Goal: Task Accomplishment & Management: Use online tool/utility

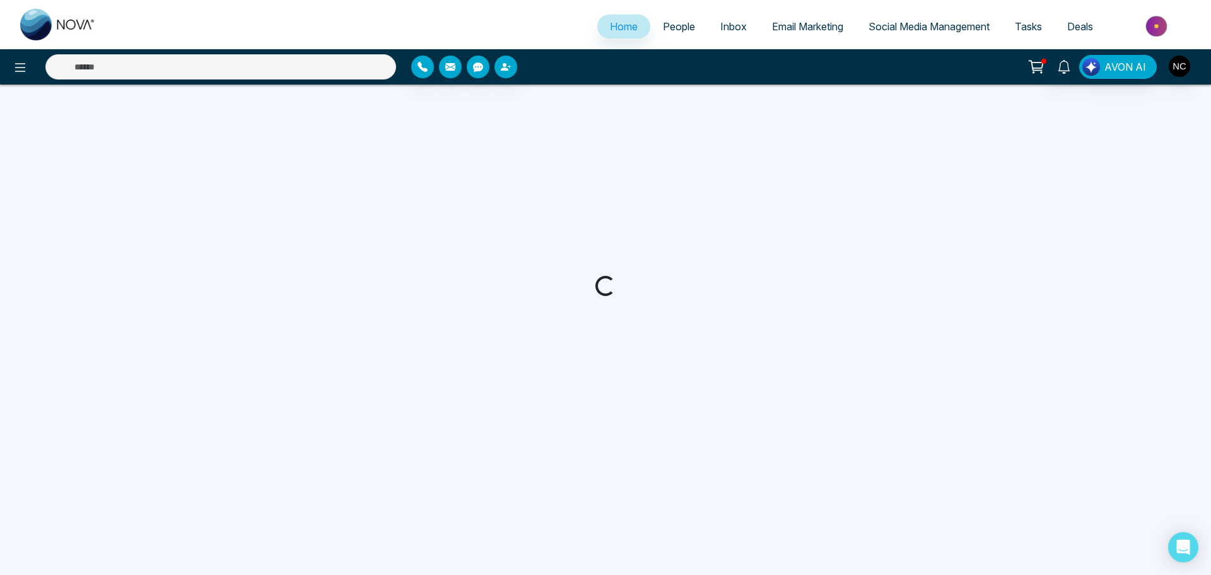
select select "*"
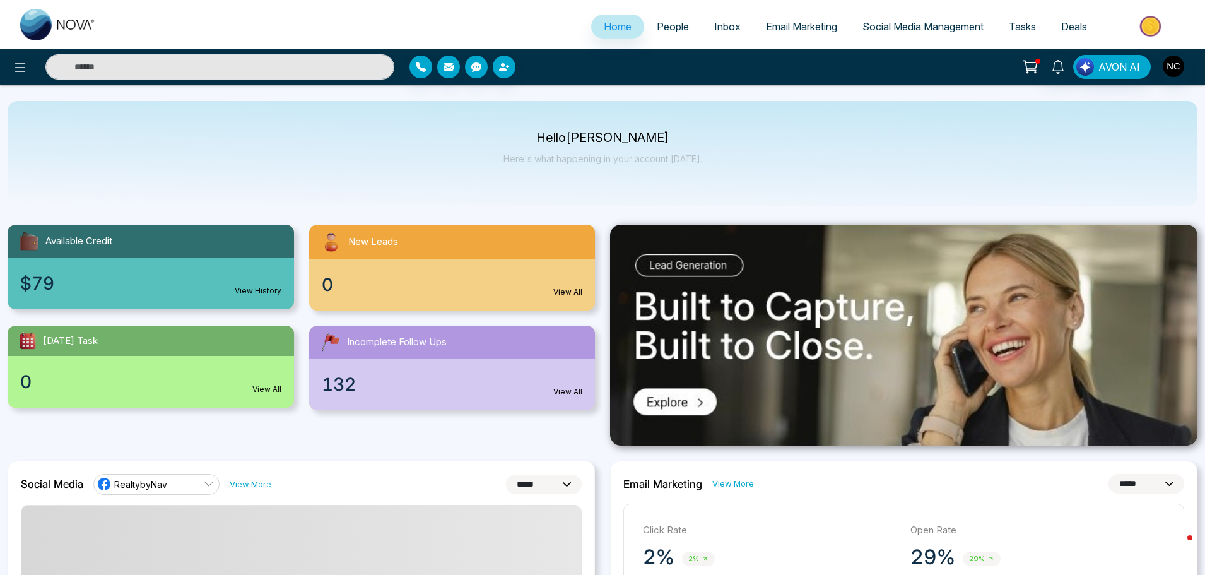
click at [814, 35] on link "Email Marketing" at bounding box center [801, 27] width 97 height 24
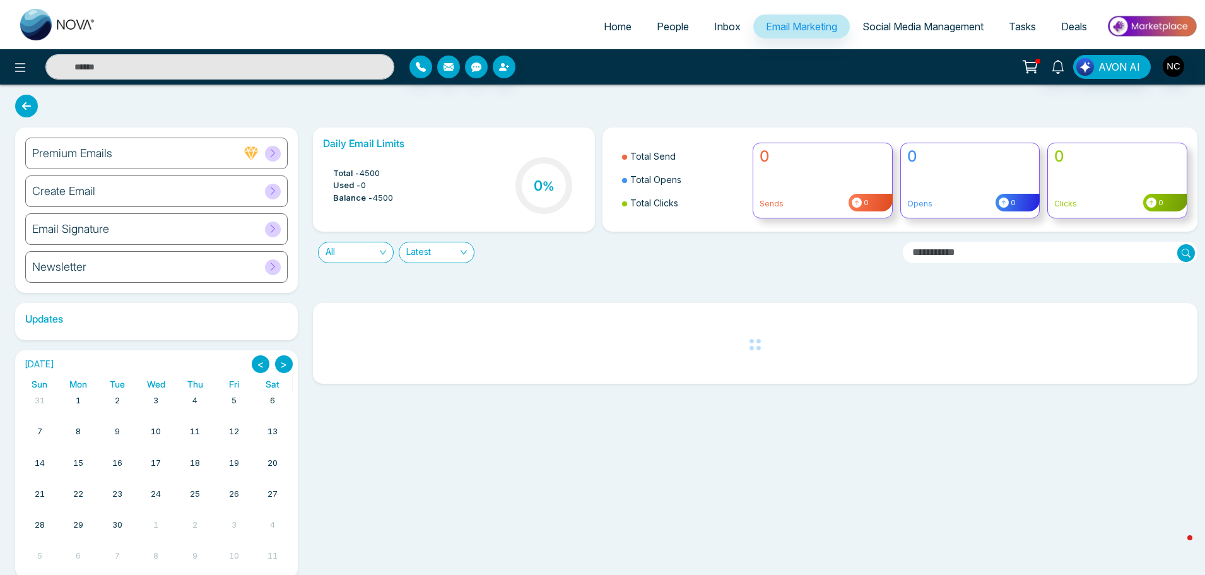
click at [135, 232] on div "Email Signature" at bounding box center [156, 229] width 262 height 32
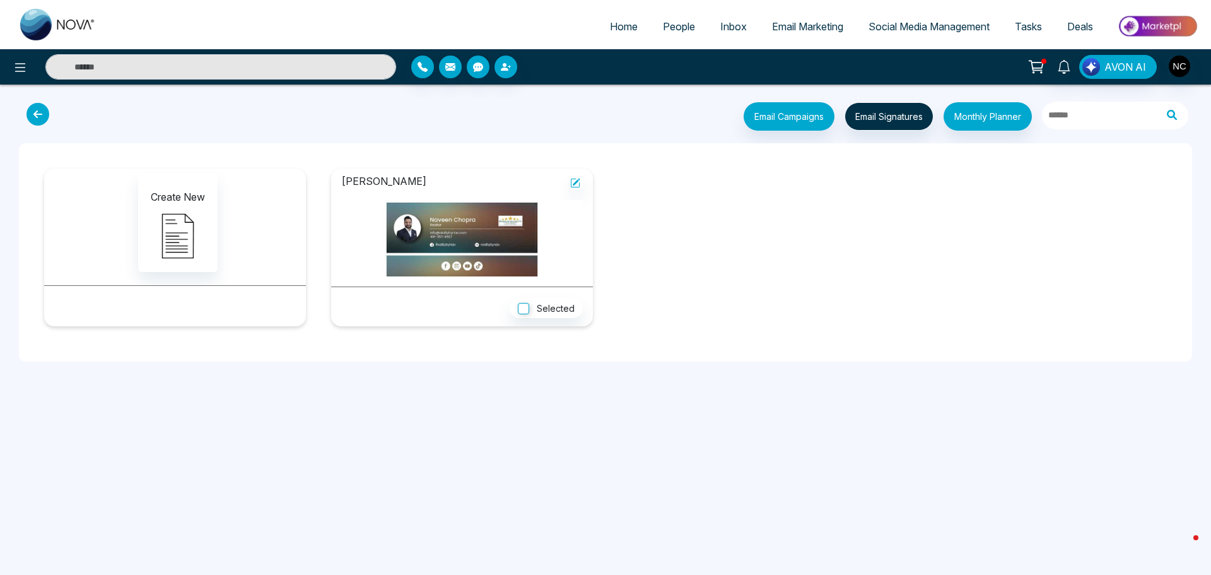
click at [38, 114] on icon at bounding box center [37, 114] width 23 height 23
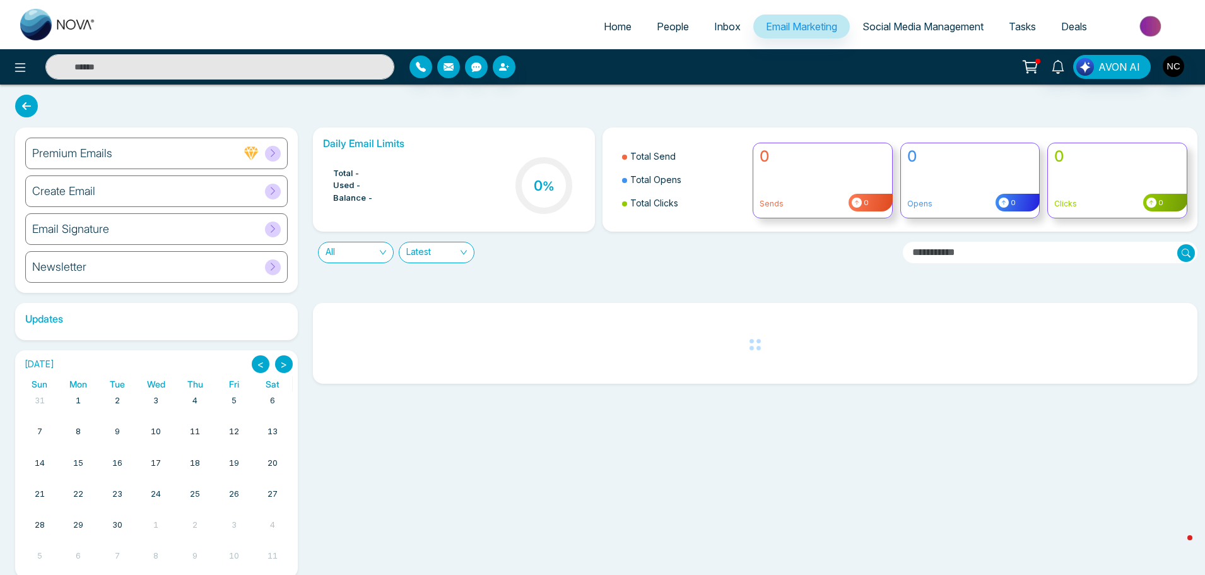
click at [135, 158] on div "Premium Emails" at bounding box center [156, 154] width 262 height 32
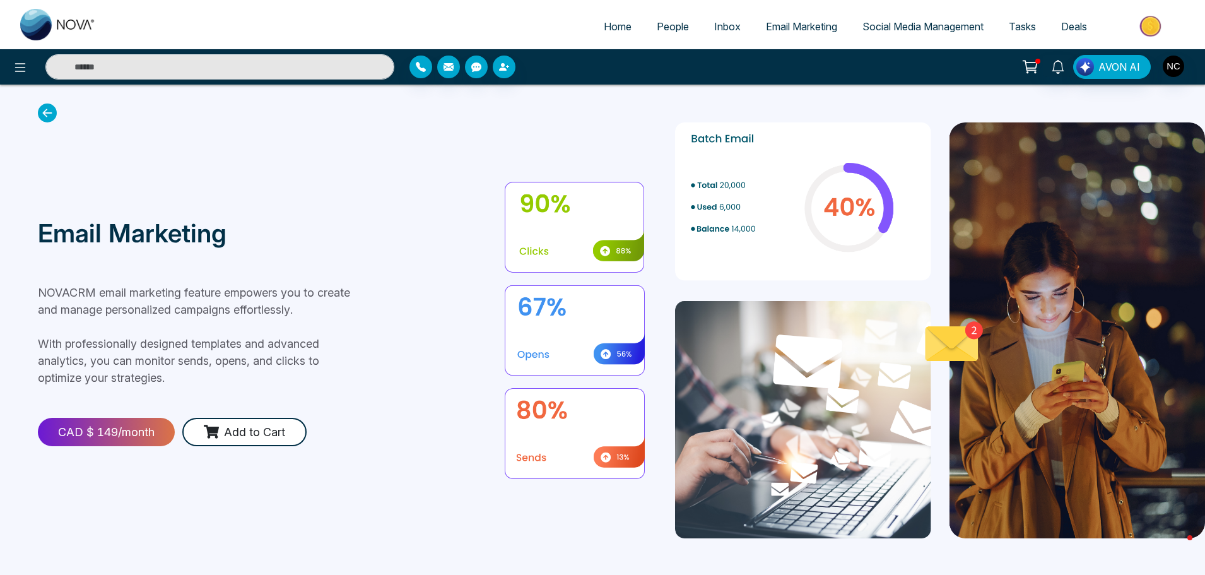
click at [53, 109] on icon at bounding box center [47, 112] width 19 height 19
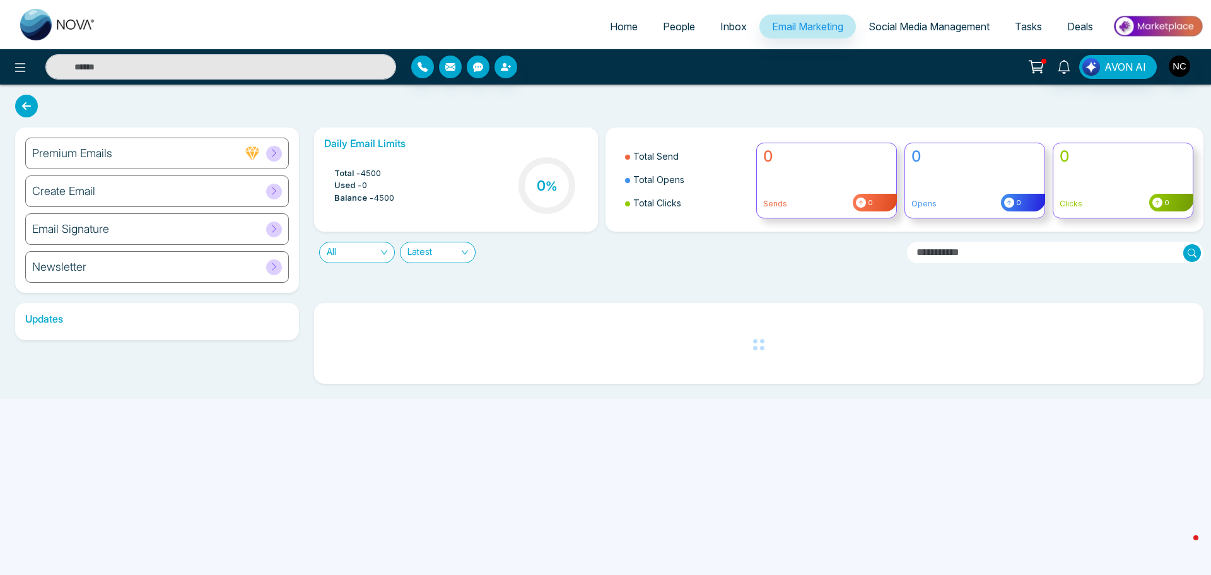
click at [127, 190] on div "Create Email" at bounding box center [157, 191] width 264 height 32
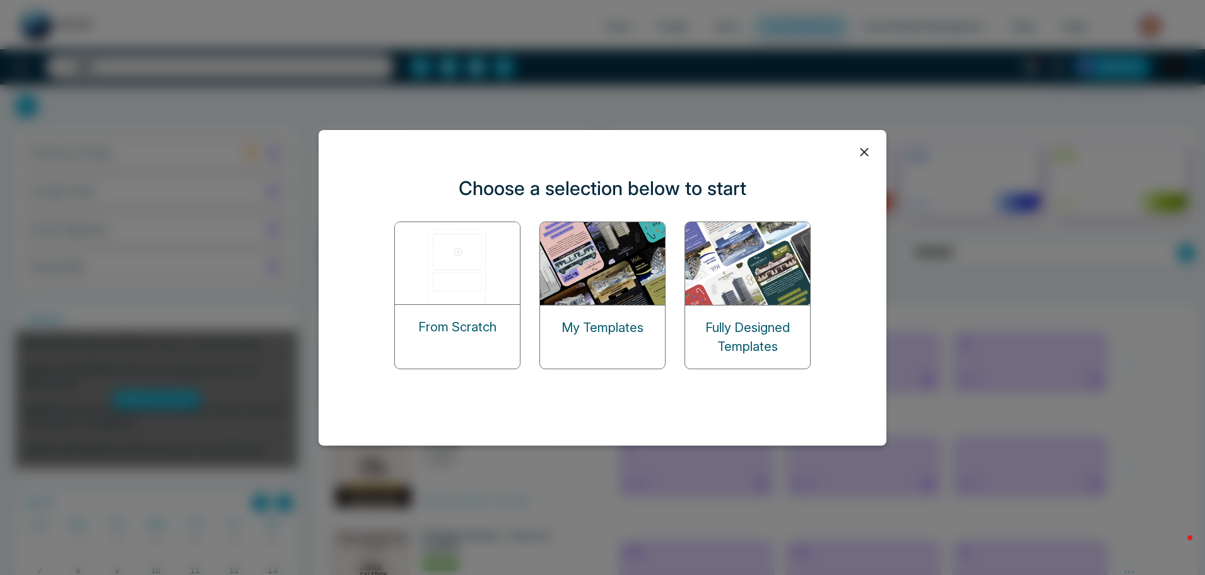
click at [616, 315] on div "My Templates" at bounding box center [602, 327] width 125 height 44
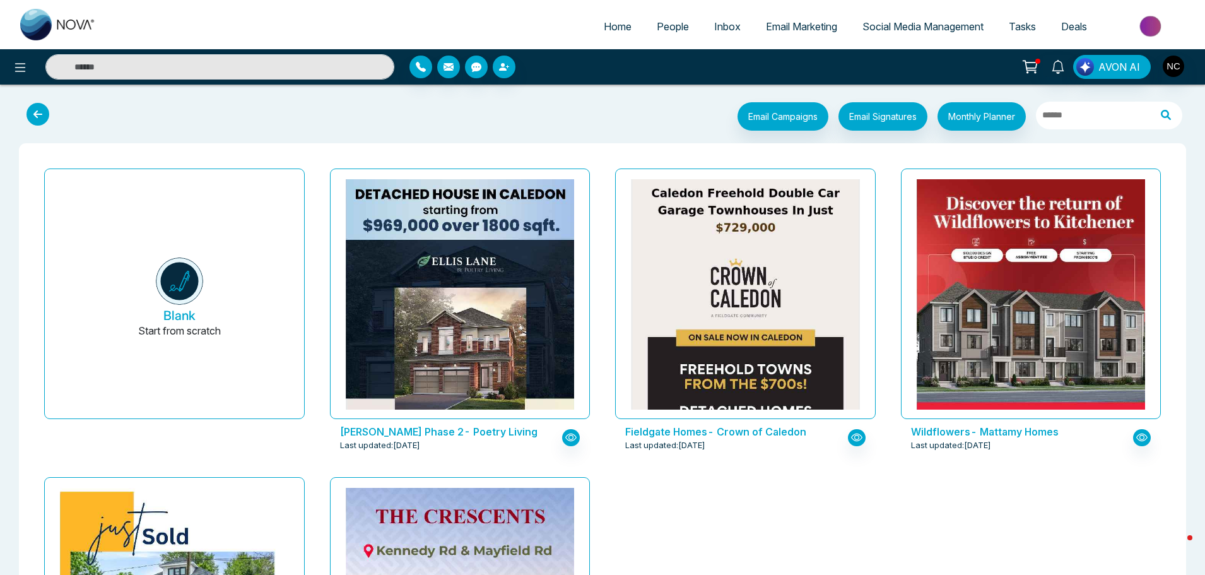
click at [886, 31] on span "Social Media Management" at bounding box center [922, 26] width 121 height 13
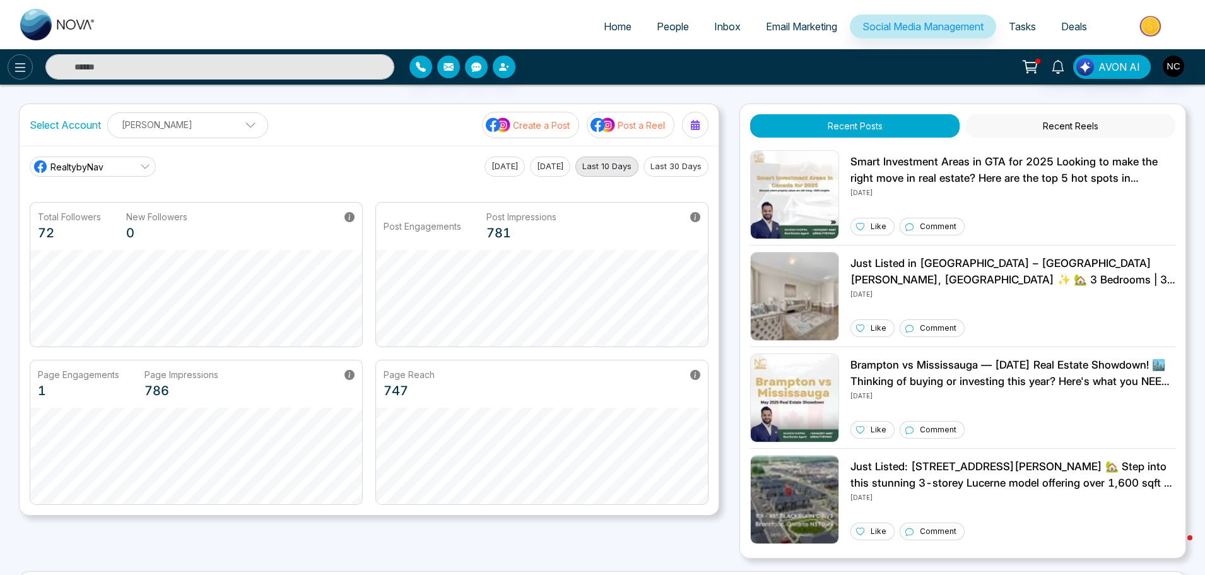
click at [21, 73] on icon at bounding box center [20, 67] width 15 height 15
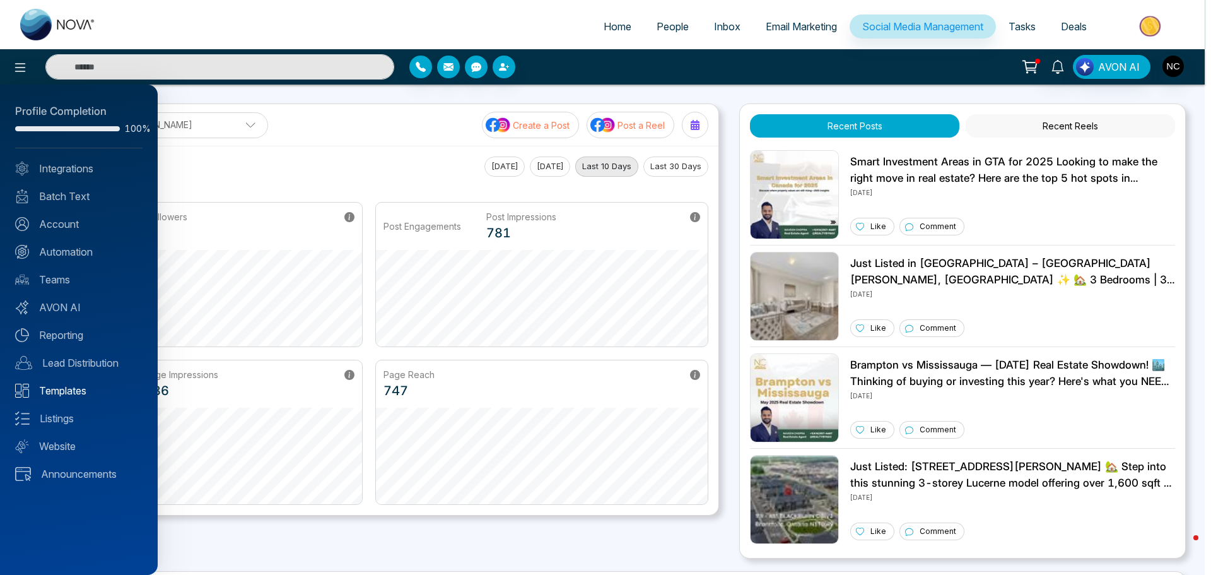
click at [75, 390] on link "Templates" at bounding box center [78, 390] width 127 height 15
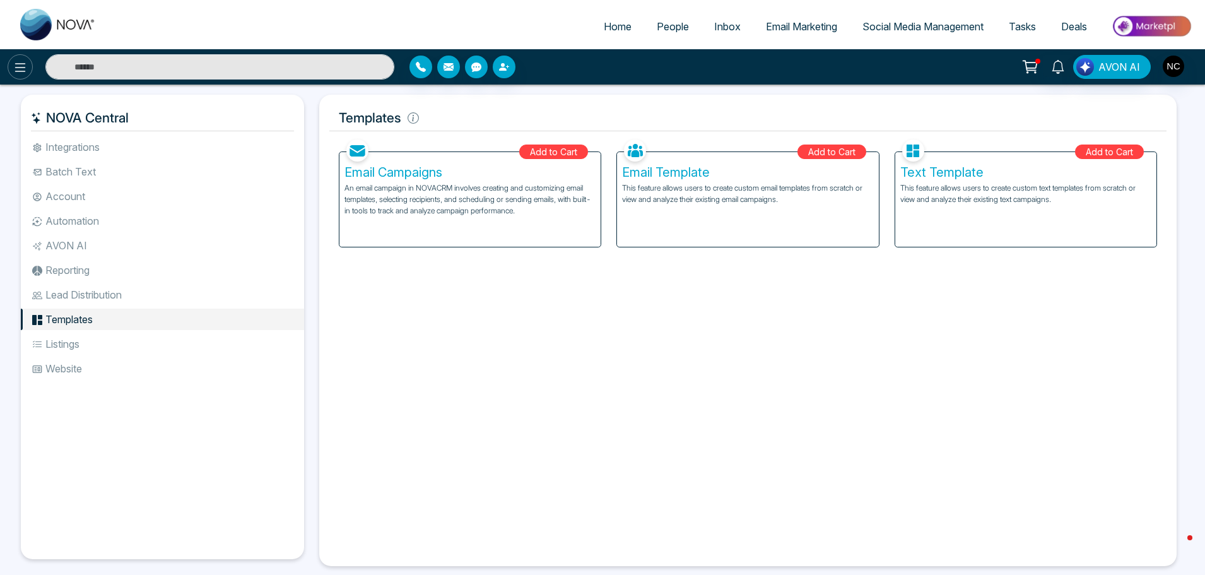
click at [16, 66] on icon at bounding box center [20, 67] width 15 height 15
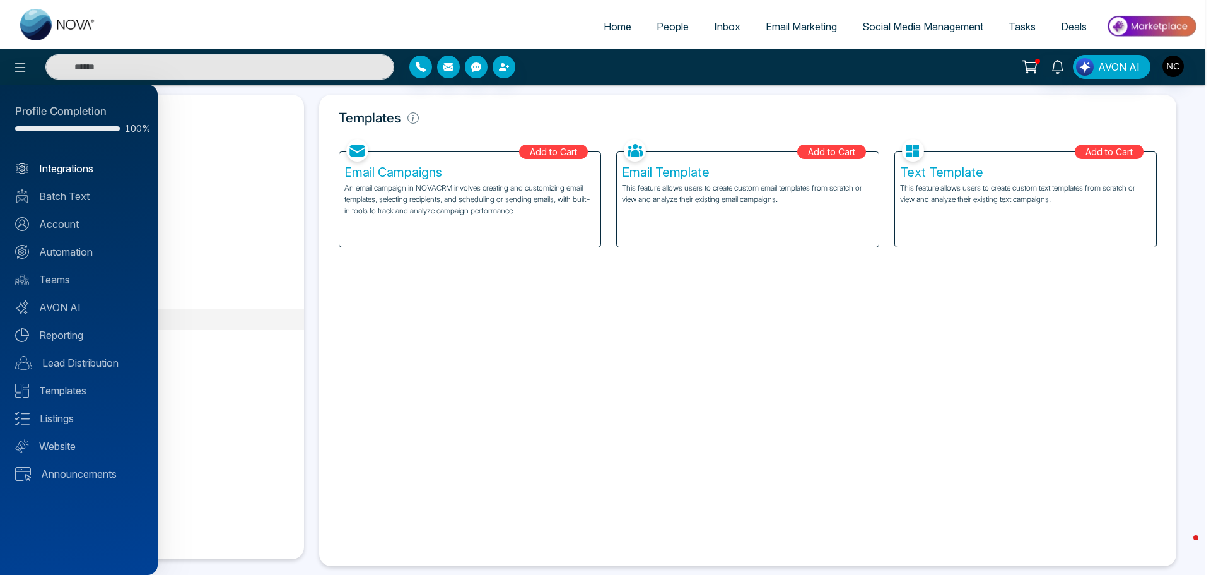
click at [75, 174] on link "Integrations" at bounding box center [78, 168] width 127 height 15
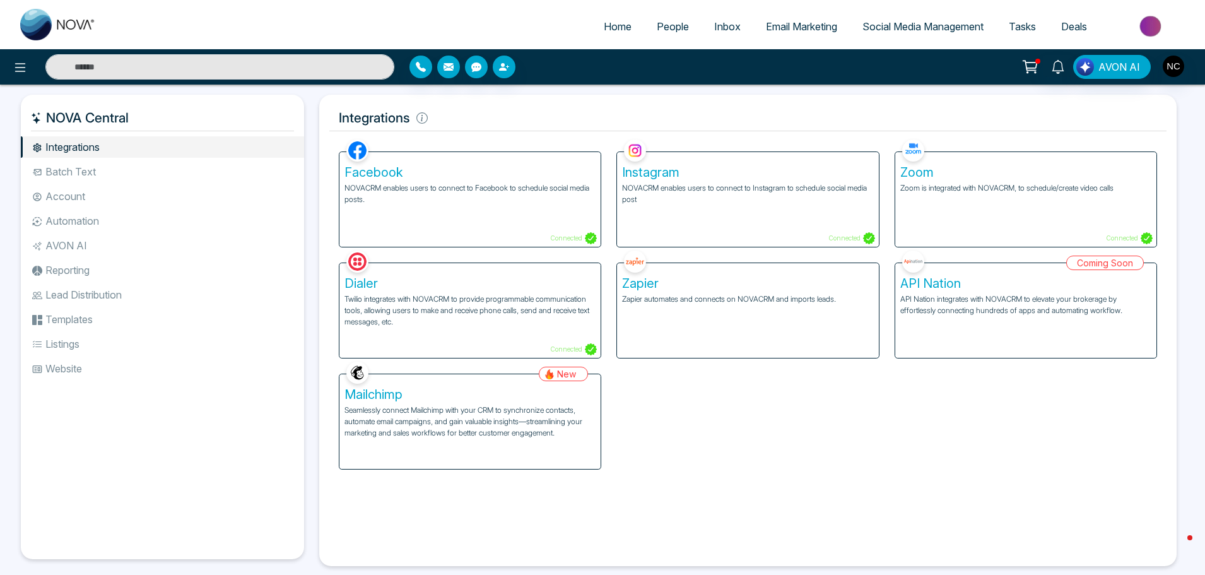
click at [614, 23] on span "Home" at bounding box center [618, 26] width 28 height 13
select select "*"
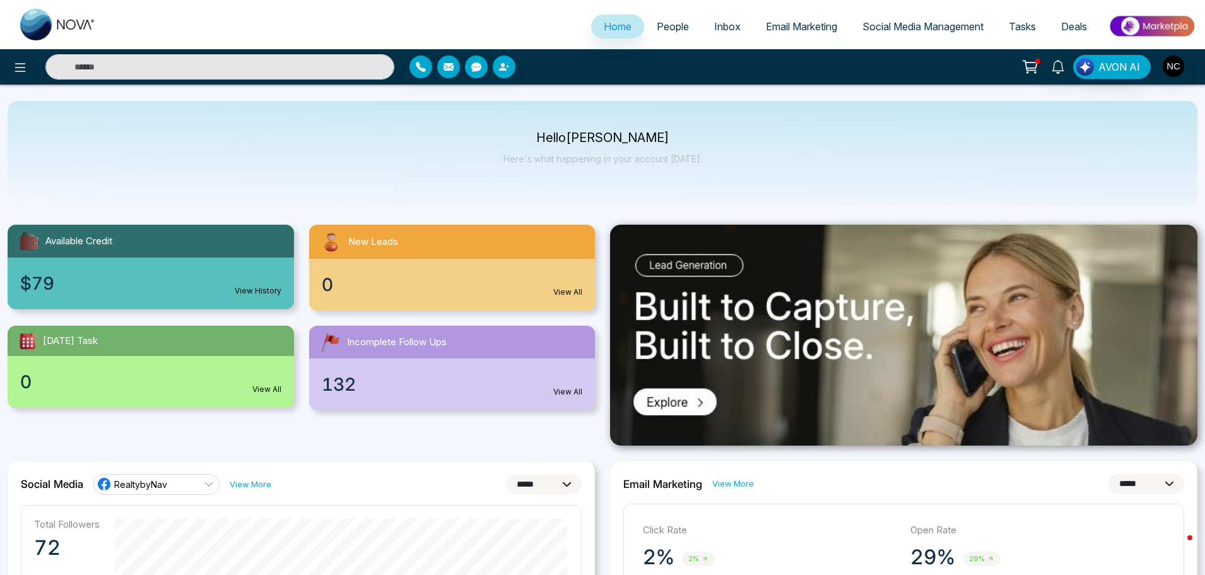
click at [953, 23] on span "Social Media Management" at bounding box center [922, 26] width 121 height 13
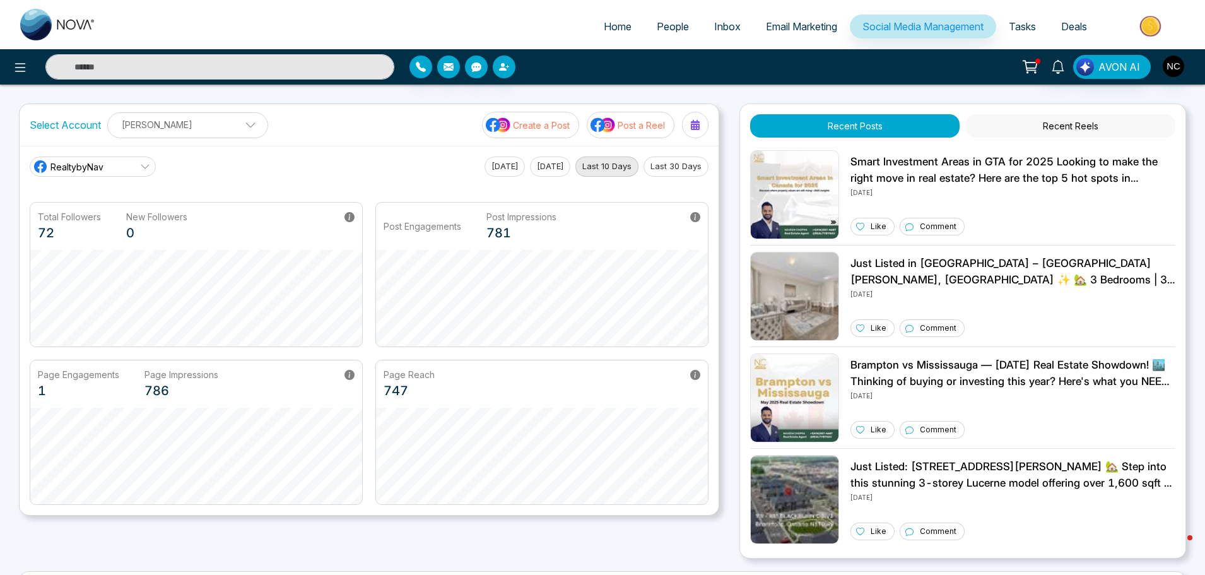
click at [809, 33] on link "Email Marketing" at bounding box center [801, 27] width 97 height 24
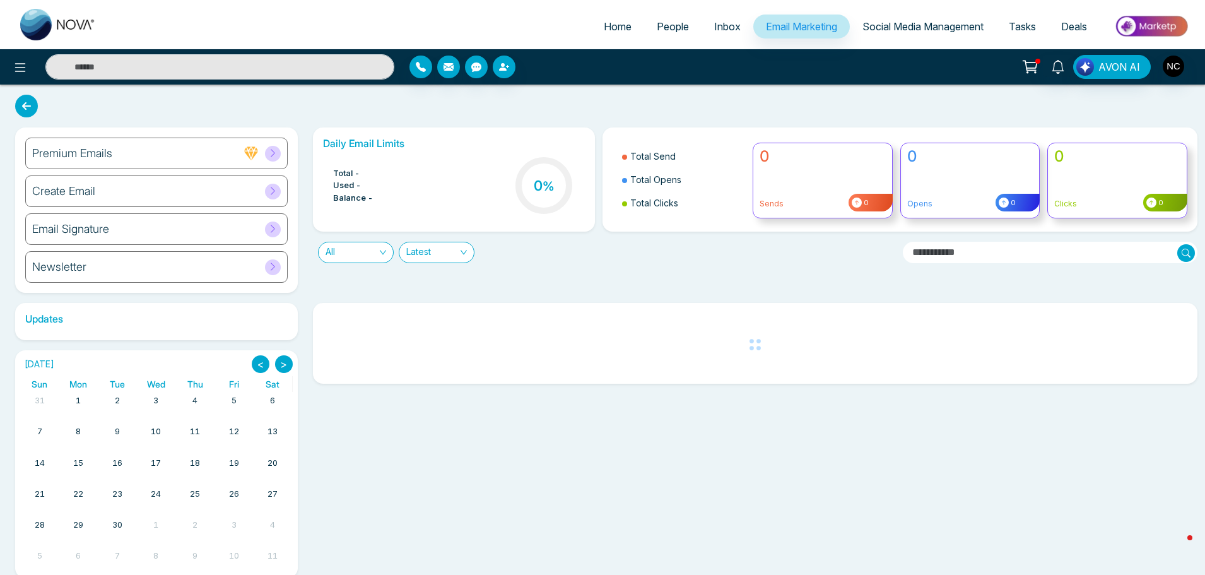
click at [717, 26] on span "Inbox" at bounding box center [727, 26] width 26 height 13
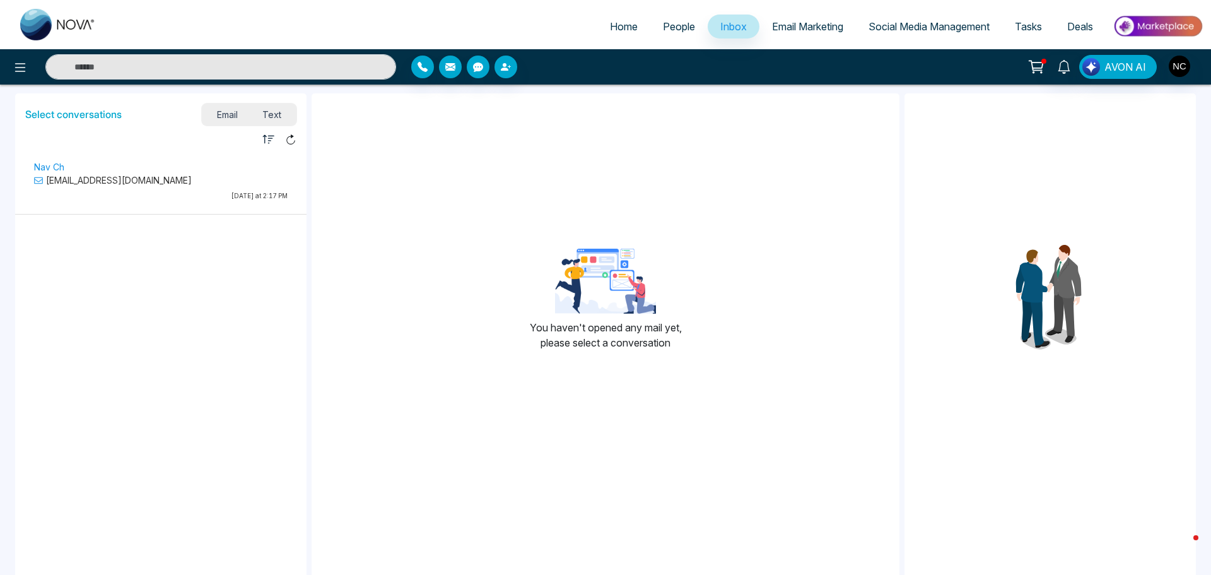
click at [949, 22] on span "Social Media Management" at bounding box center [929, 26] width 121 height 13
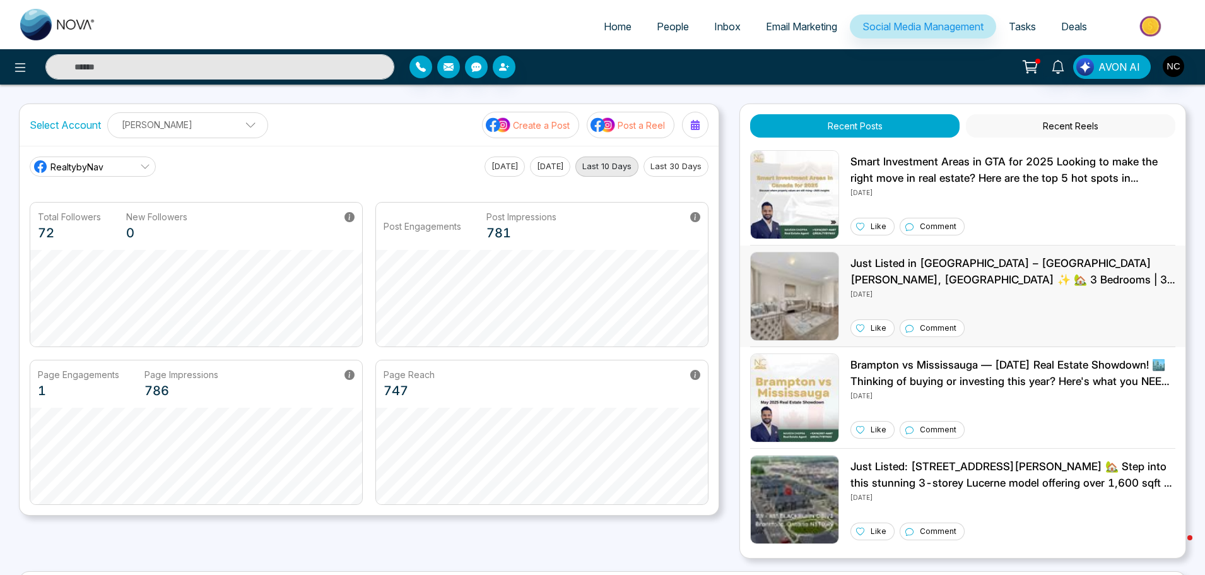
scroll to position [124, 0]
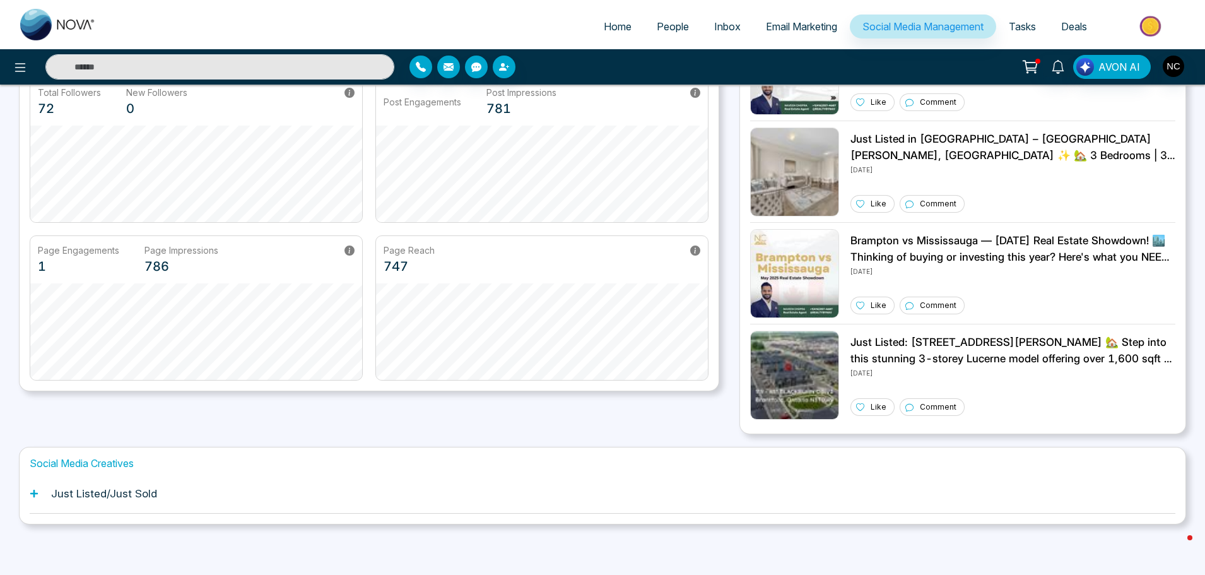
click at [238, 502] on div "Just Listed/Just Sold" at bounding box center [603, 493] width 1146 height 38
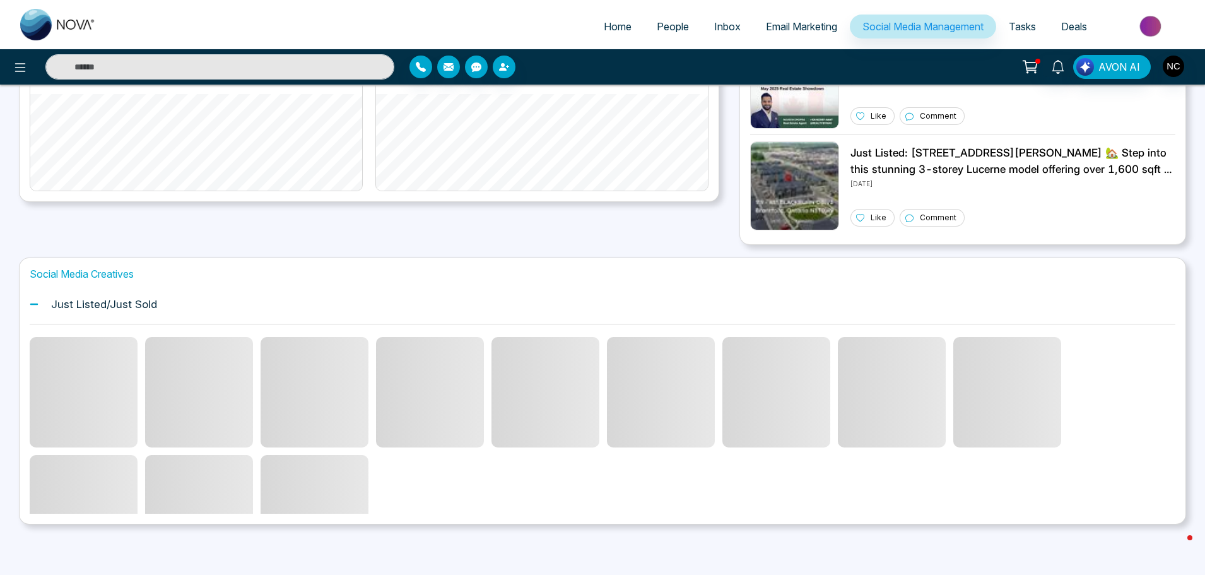
scroll to position [260, 0]
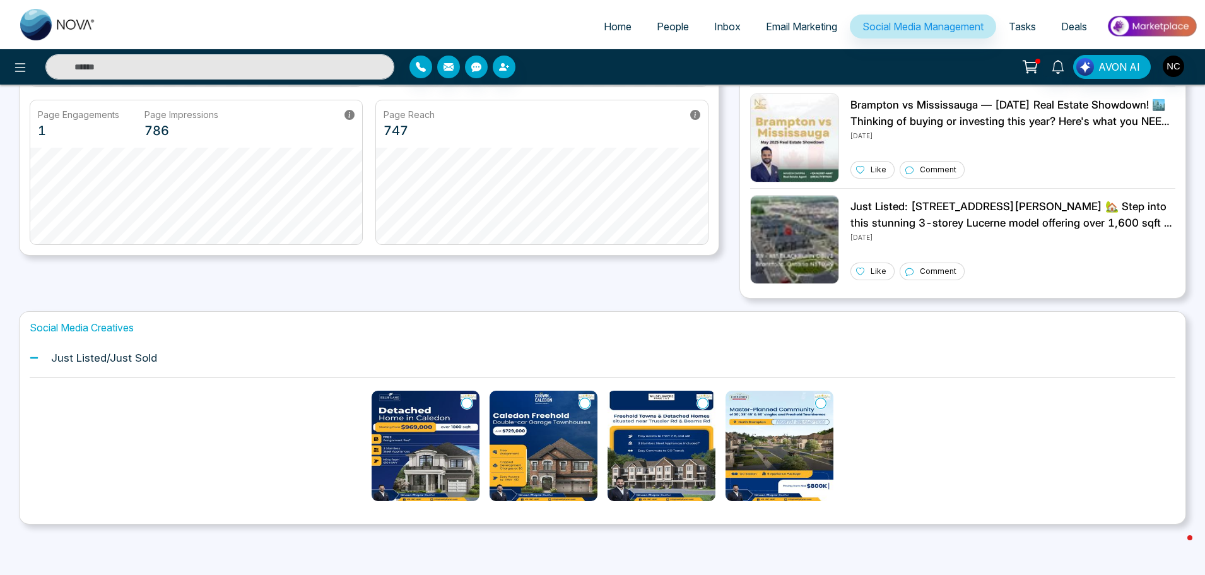
click at [433, 445] on img at bounding box center [426, 445] width 108 height 110
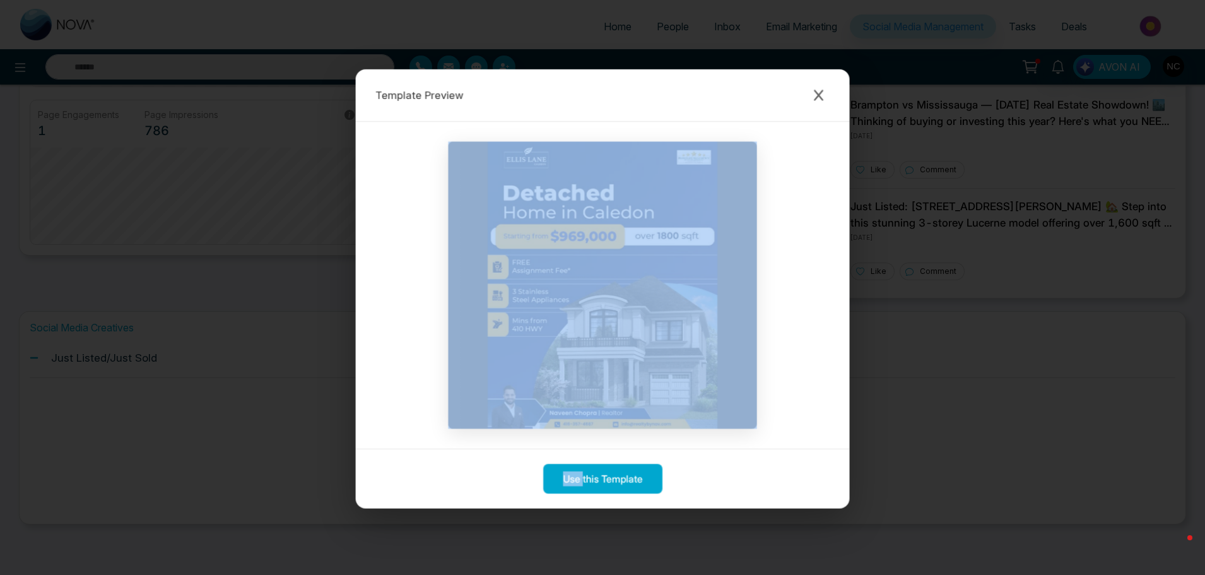
click at [433, 445] on div at bounding box center [603, 285] width 494 height 327
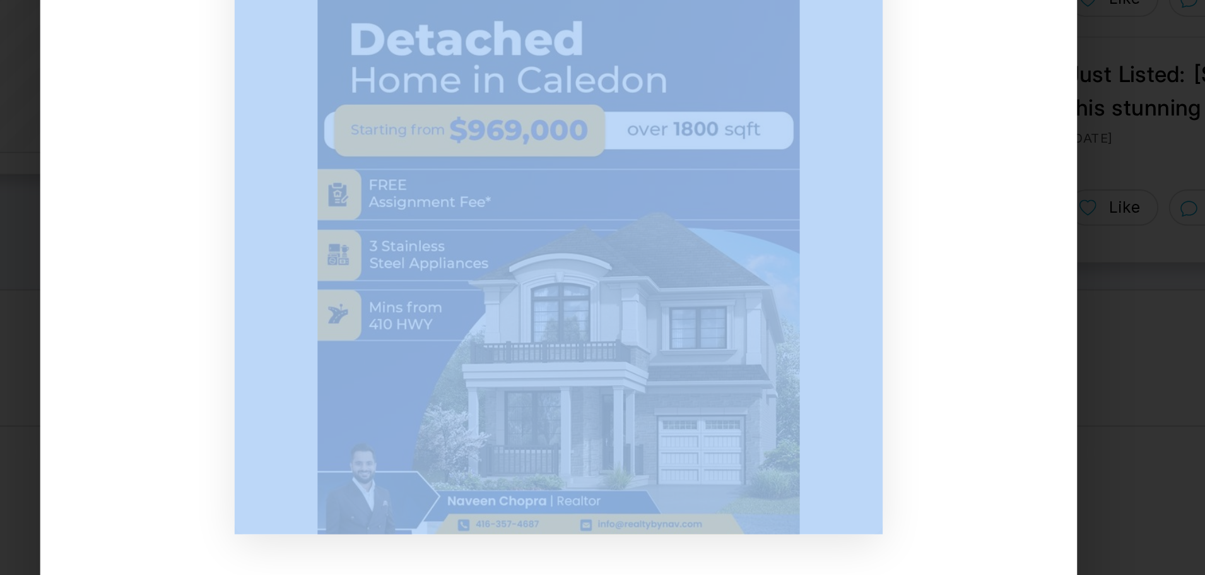
click at [643, 332] on img at bounding box center [602, 283] width 315 height 293
click at [635, 313] on img at bounding box center [602, 283] width 315 height 293
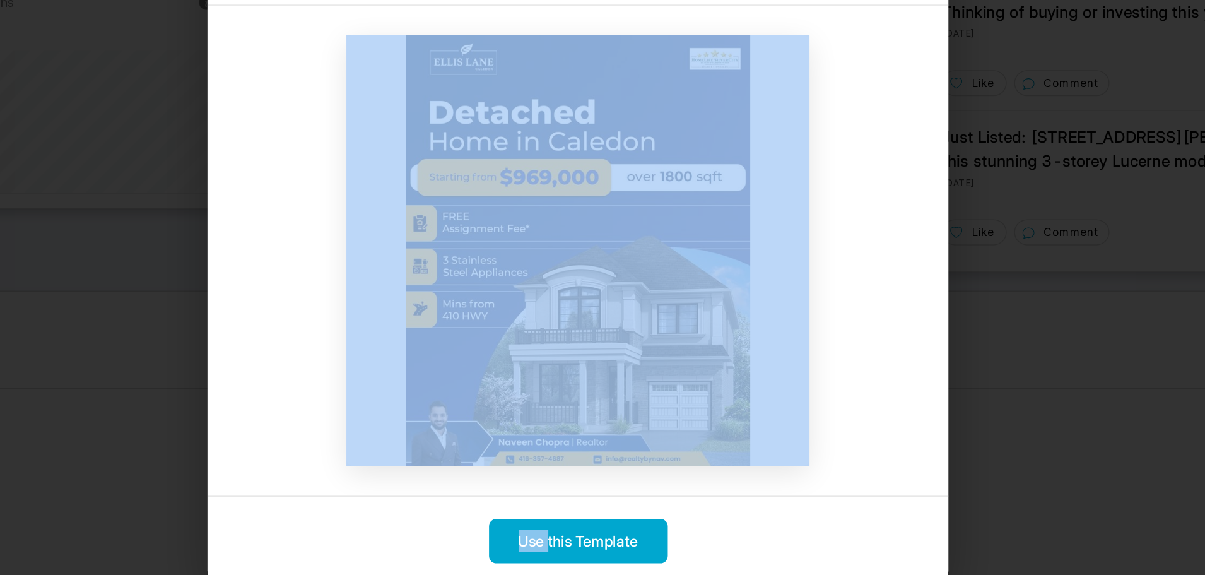
click at [727, 349] on img at bounding box center [602, 283] width 315 height 293
click at [795, 396] on div at bounding box center [602, 284] width 505 height 334
click at [795, 397] on div at bounding box center [602, 284] width 505 height 334
click at [776, 395] on div at bounding box center [602, 284] width 505 height 334
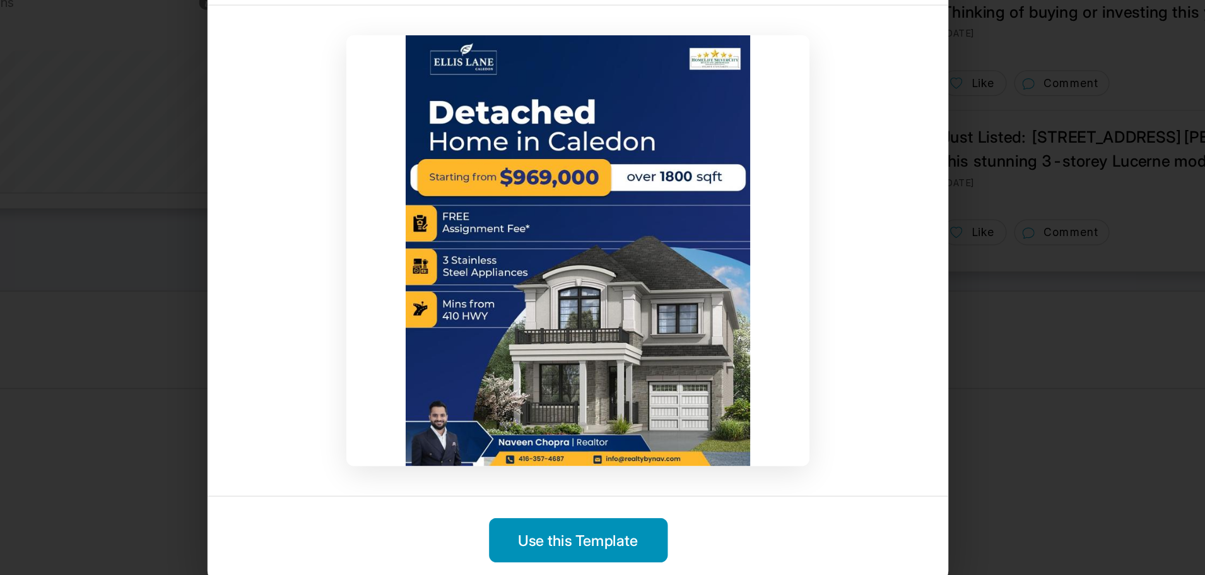
click at [628, 475] on button "Use this Template" at bounding box center [603, 481] width 122 height 30
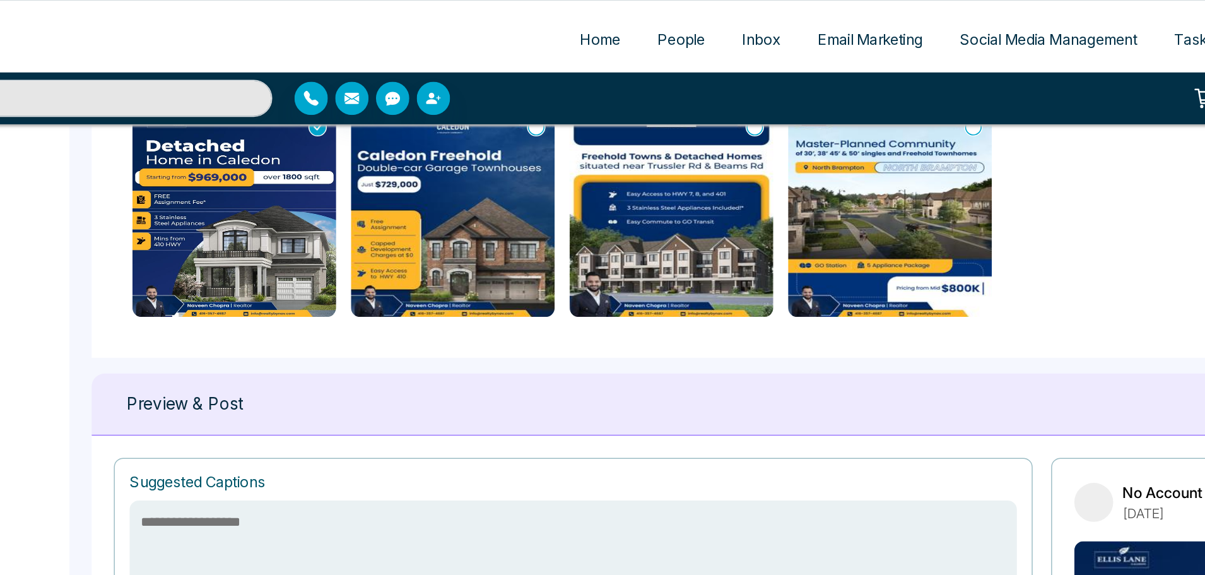
scroll to position [572, 0]
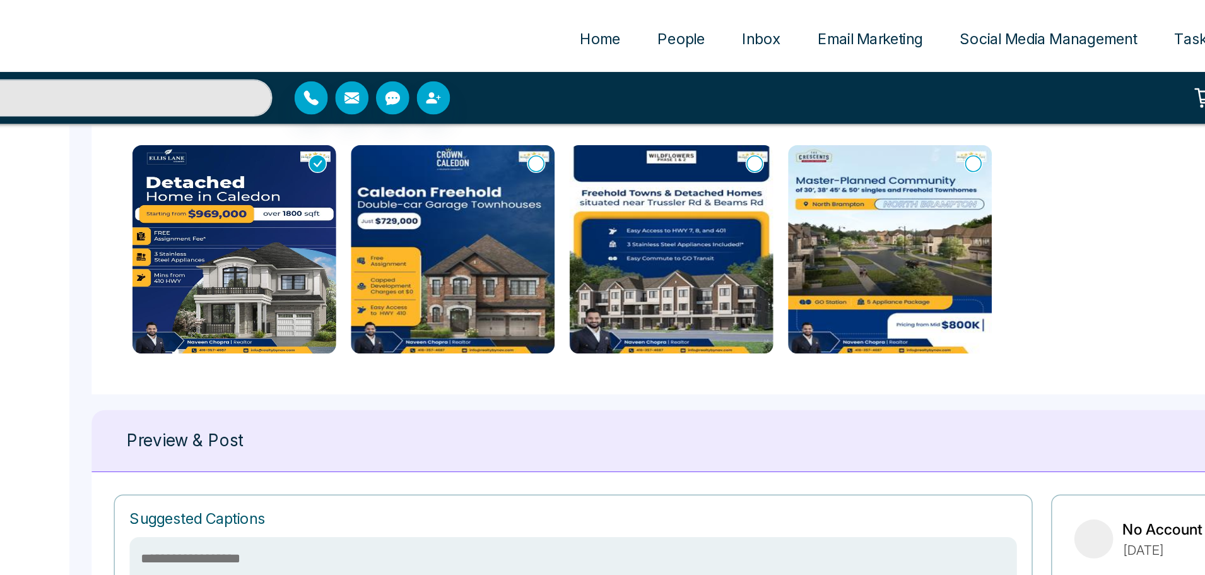
click at [688, 184] on img at bounding box center [666, 170] width 139 height 142
click at [539, 190] on img at bounding box center [517, 170] width 139 height 142
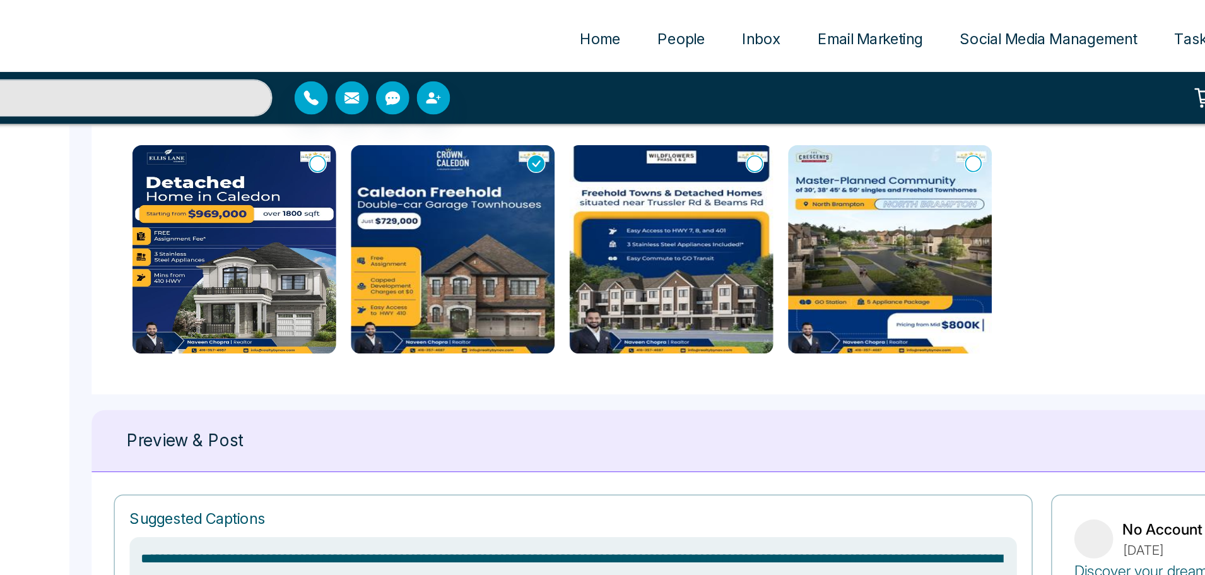
click at [608, 246] on div at bounding box center [725, 169] width 878 height 167
type textarea "**********"
click at [421, 112] on icon at bounding box center [425, 111] width 11 height 13
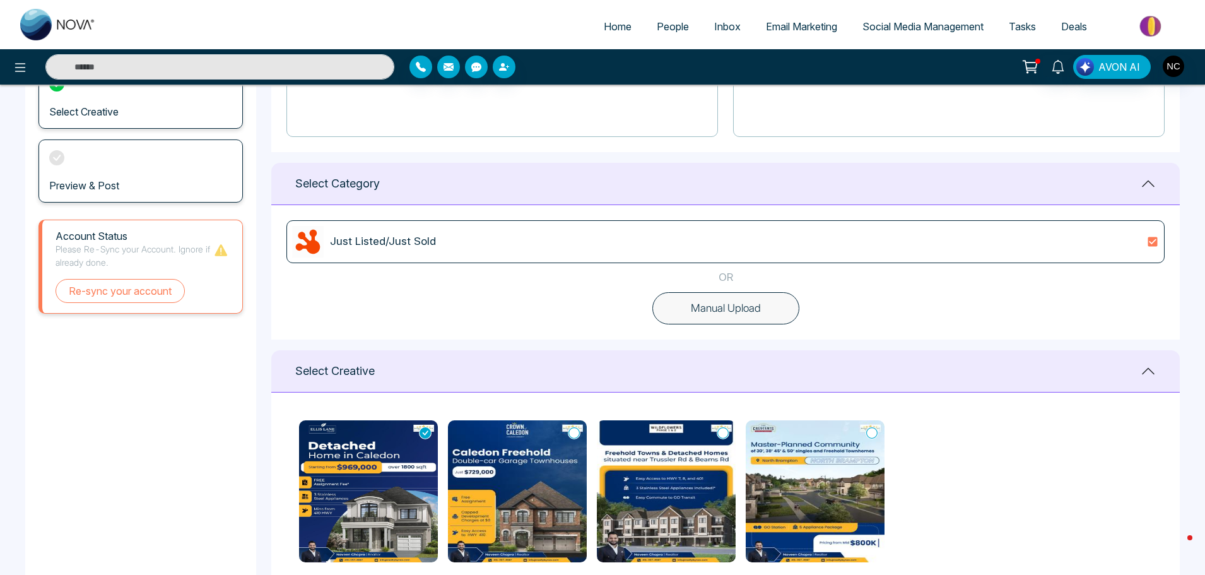
scroll to position [0, 0]
